Goal: Information Seeking & Learning: Learn about a topic

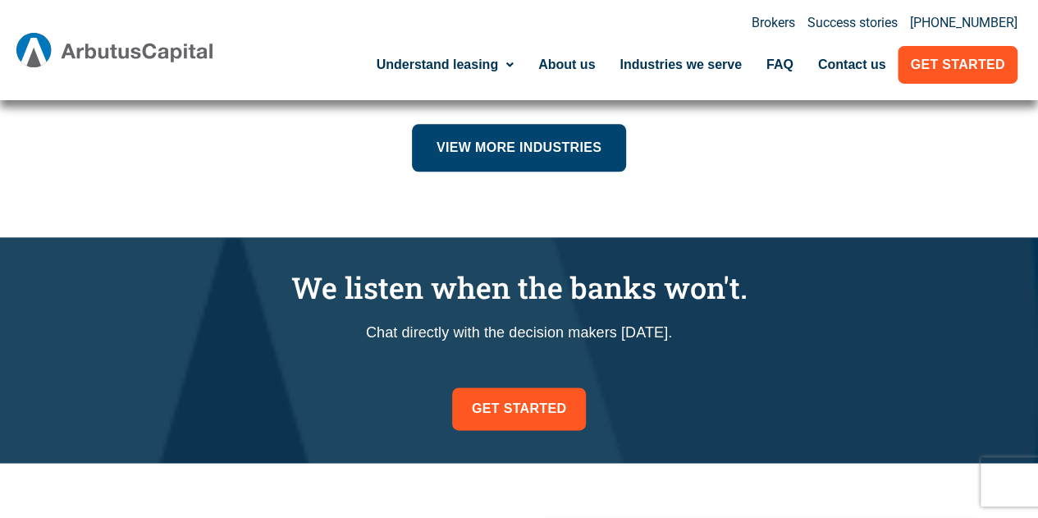
scroll to position [856, 0]
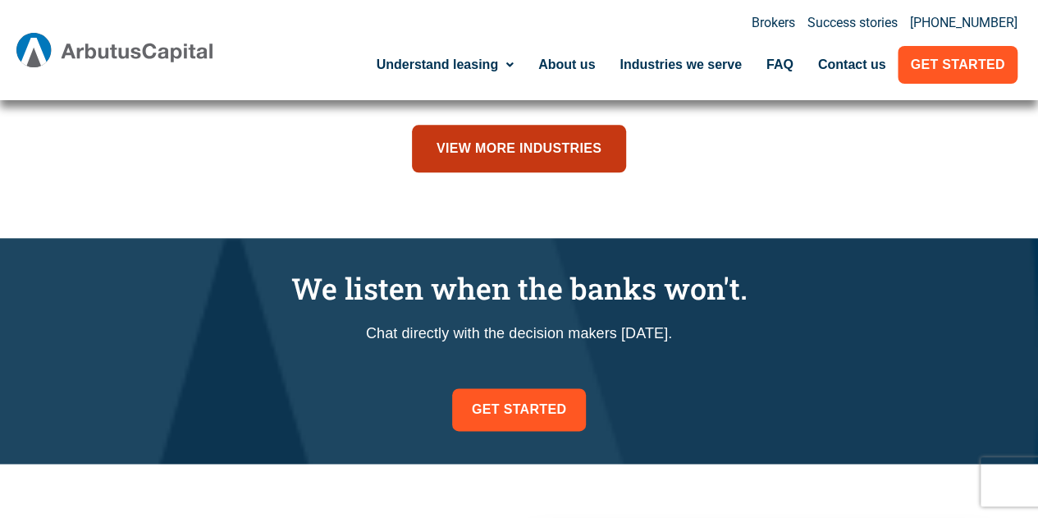
click at [533, 144] on span "View more industries" at bounding box center [519, 148] width 165 height 23
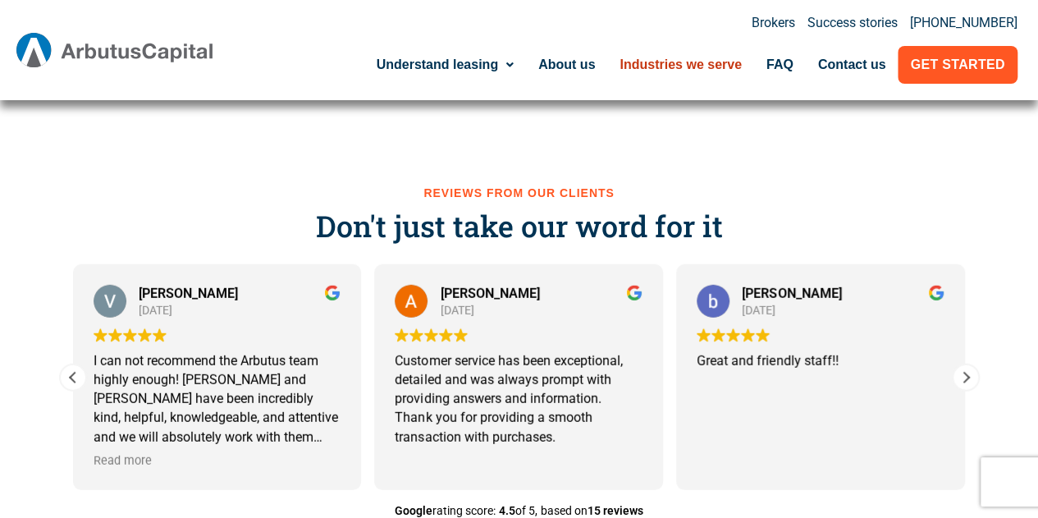
scroll to position [5227, 0]
